Goal: Navigation & Orientation: Find specific page/section

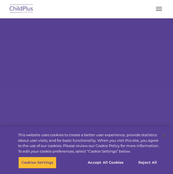
select select "MEDIUM"
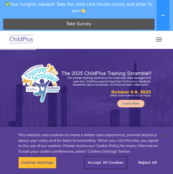
click at [102, 162] on button "Accept All Cookies" at bounding box center [106, 163] width 42 height 12
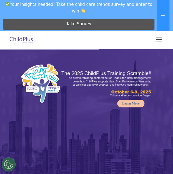
click at [24, 39] on img at bounding box center [21, 39] width 26 height 13
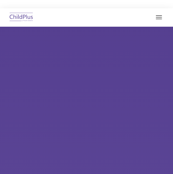
select select "MEDIUM"
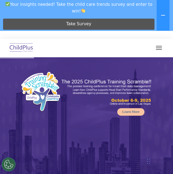
click at [159, 48] on span "button" at bounding box center [159, 48] width 6 height 1
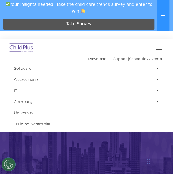
click at [23, 48] on img at bounding box center [21, 47] width 26 height 13
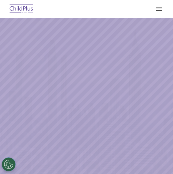
select select "MEDIUM"
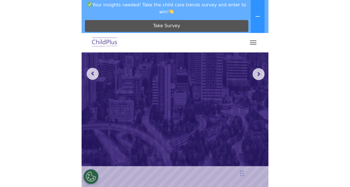
scroll to position [122, 0]
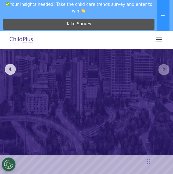
click at [167, 70] on rs-arrow at bounding box center [164, 69] width 11 height 11
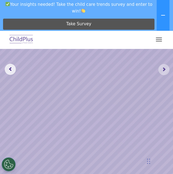
click at [167, 70] on rs-arrow at bounding box center [164, 69] width 11 height 11
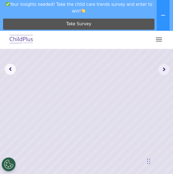
click at [167, 70] on rs-arrow at bounding box center [164, 69] width 11 height 11
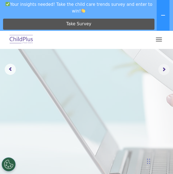
click at [167, 70] on rs-arrow at bounding box center [164, 69] width 11 height 11
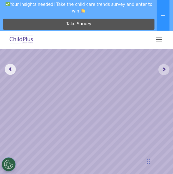
click at [167, 70] on rs-arrow at bounding box center [164, 69] width 11 height 11
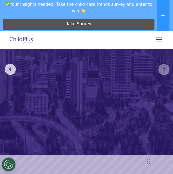
click at [167, 70] on rs-arrow at bounding box center [164, 69] width 11 height 11
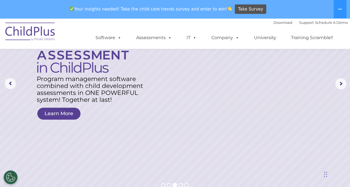
scroll to position [0, 0]
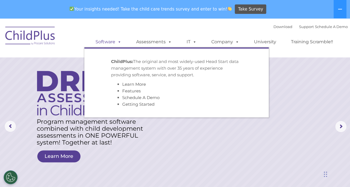
click at [120, 43] on span at bounding box center [118, 41] width 6 height 5
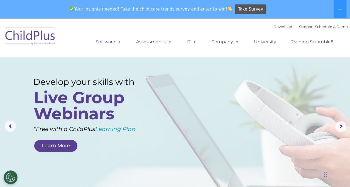
click at [110, 43] on link "Software" at bounding box center [108, 41] width 37 height 11
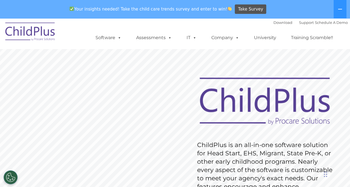
click at [30, 33] on img at bounding box center [31, 33] width 56 height 28
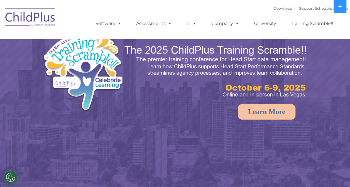
select select "MEDIUM"
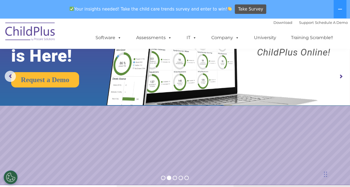
scroll to position [45, 0]
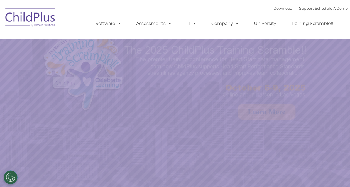
select select "MEDIUM"
